Goal: Task Accomplishment & Management: Manage account settings

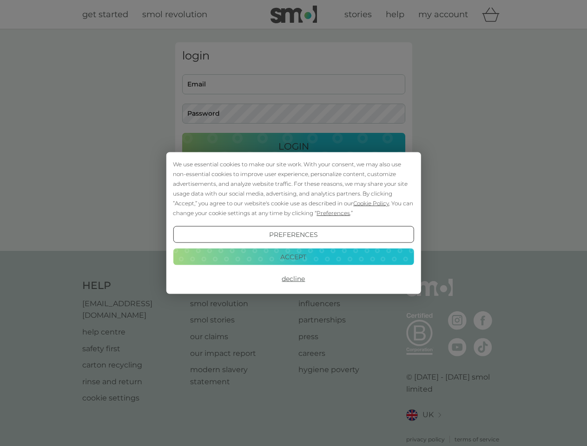
click at [371, 203] on span "Cookie Policy" at bounding box center [371, 203] width 36 height 7
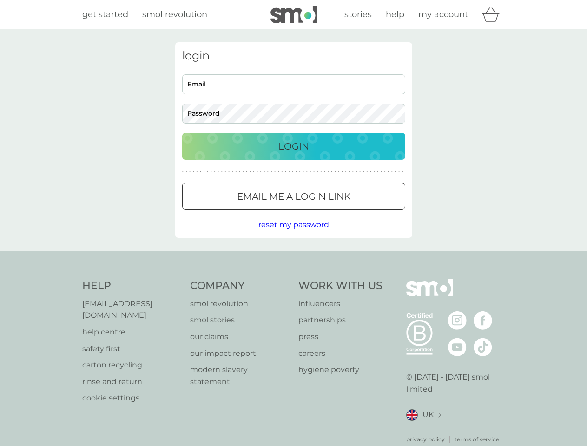
click at [332, 213] on div "login Email Password Login ● ● ● ● ● ● ● ● ● ● ● ● ● ● ● ● ● ● ● ● ● ● ● ● ● ● …" at bounding box center [293, 140] width 237 height 196
click at [293, 235] on div "login Email Password Login ● ● ● ● ● ● ● ● ● ● ● ● ● ● ● ● ● ● ● ● ● ● ● ● ● ● …" at bounding box center [293, 140] width 237 height 196
click at [293, 279] on div "Help [EMAIL_ADDRESS][DOMAIN_NAME] help centre safety first carton recycling rin…" at bounding box center [293, 361] width 423 height 165
click at [293, 257] on div "Help [EMAIL_ADDRESS][DOMAIN_NAME] help centre safety first carton recycling rin…" at bounding box center [293, 361] width 587 height 221
